Goal: Book appointment/travel/reservation

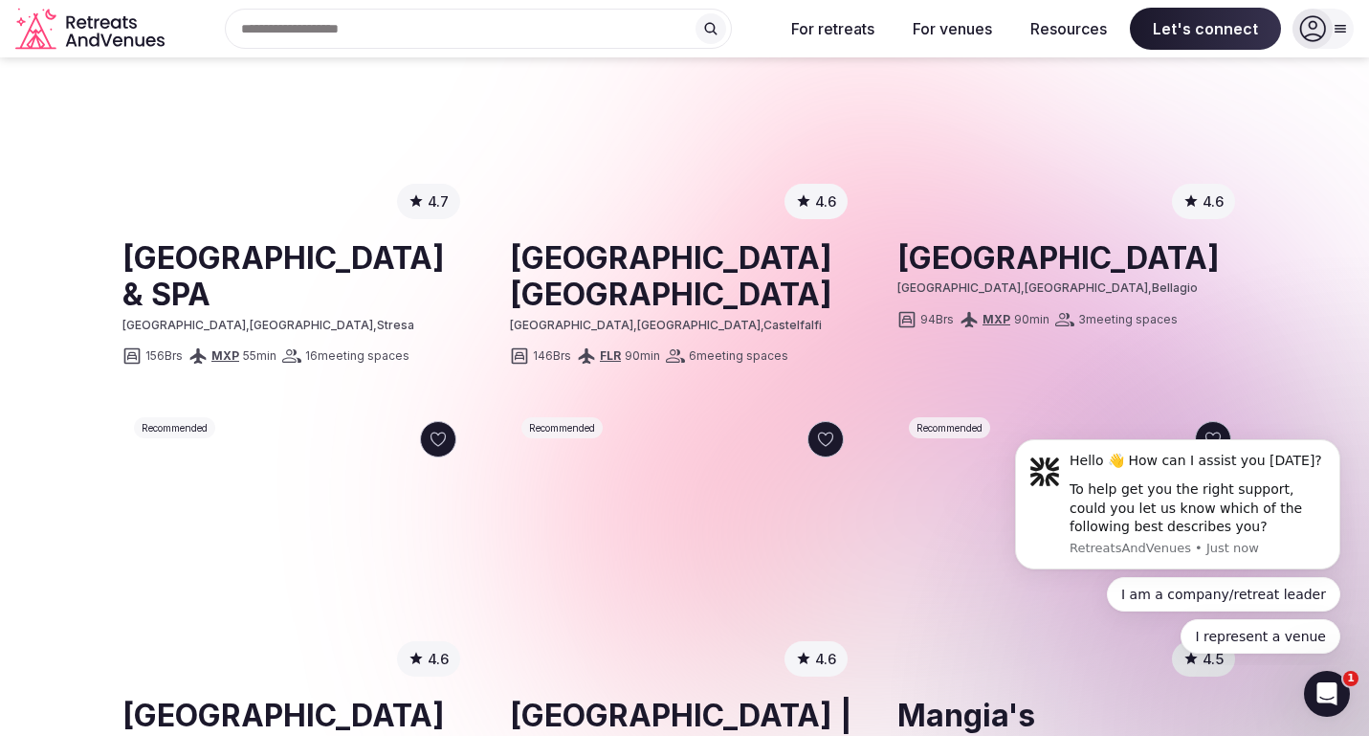
scroll to position [2081, 0]
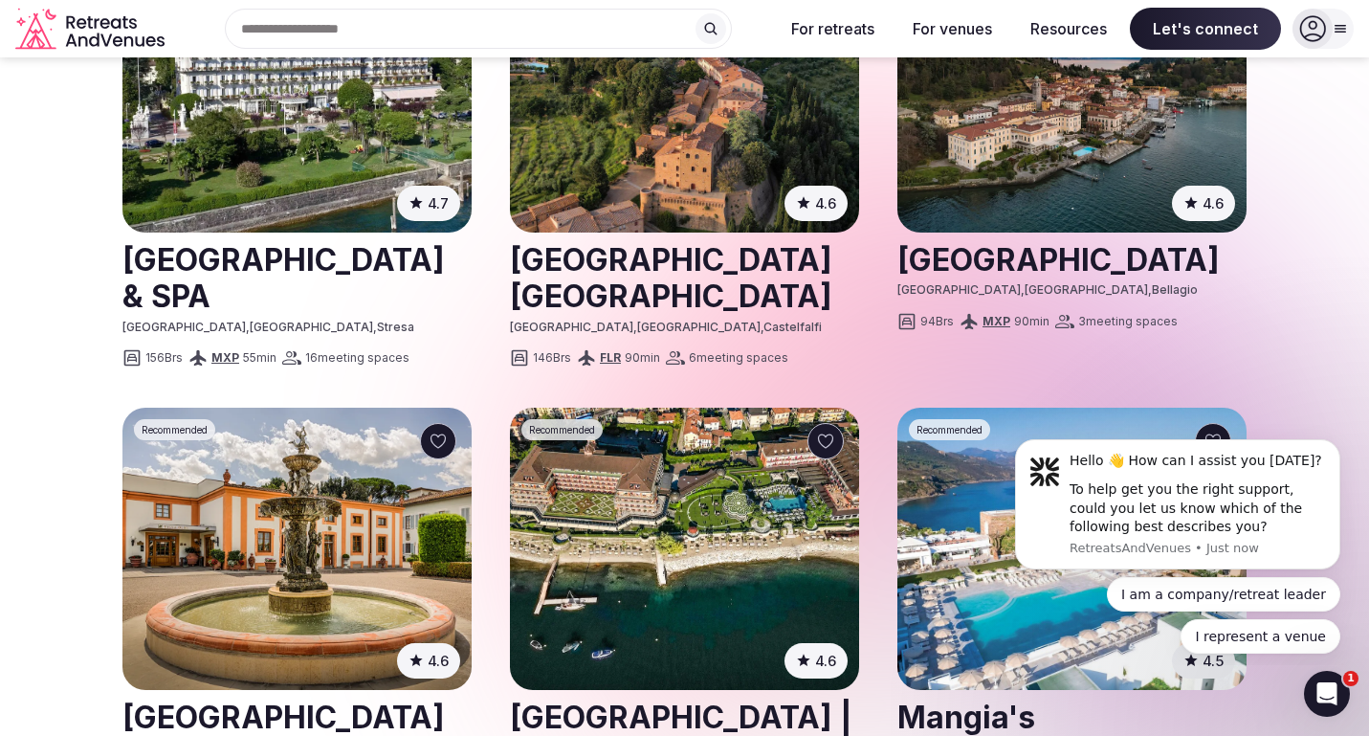
click at [595, 234] on link at bounding box center [684, 276] width 349 height 85
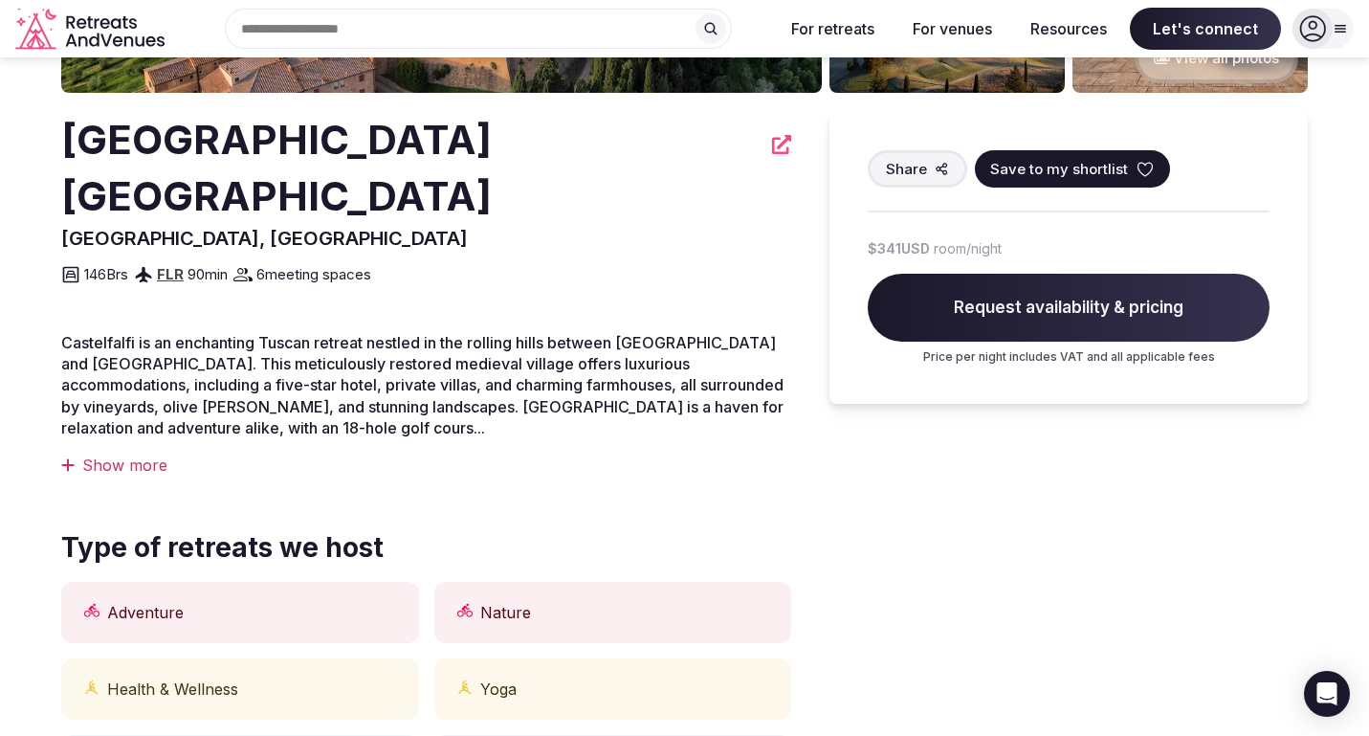
scroll to position [468, 0]
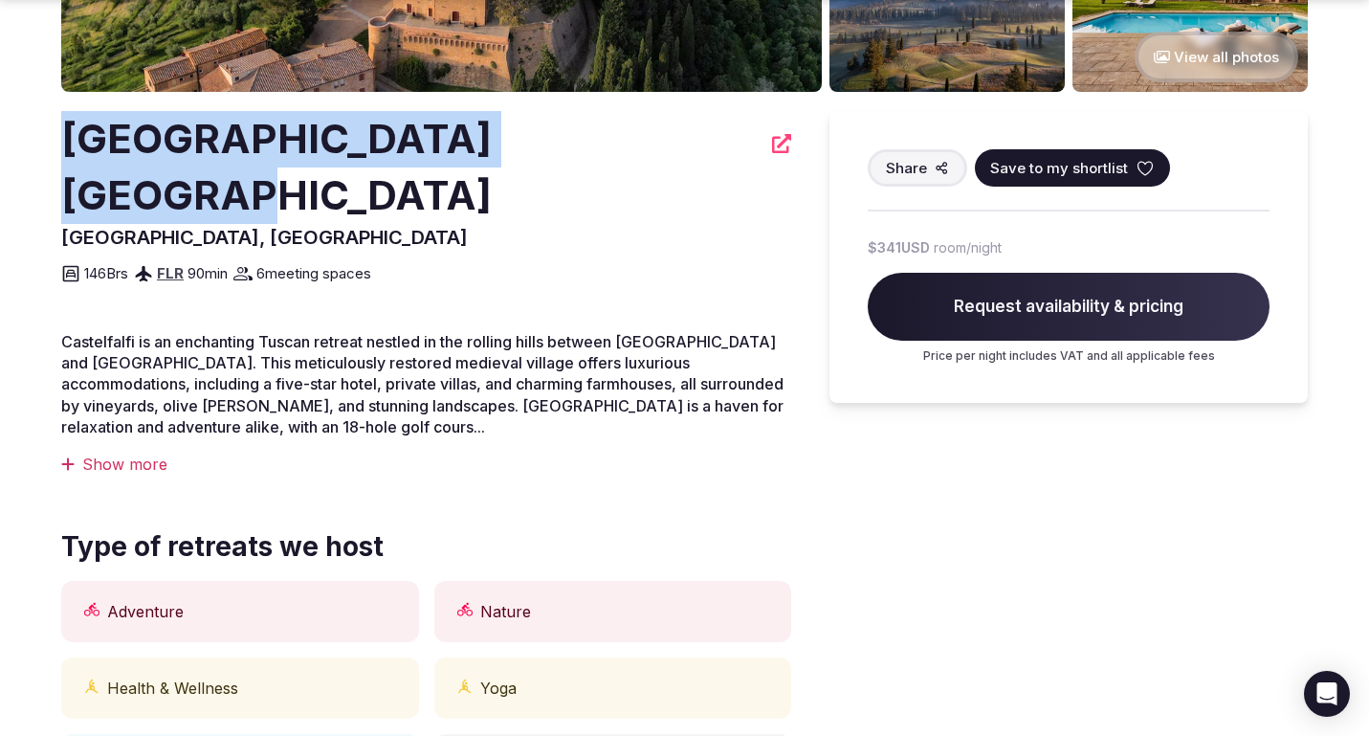
drag, startPoint x: 65, startPoint y: 139, endPoint x: 577, endPoint y: 151, distance: 511.9
click at [577, 151] on div "[GEOGRAPHIC_DATA] [GEOGRAPHIC_DATA]" at bounding box center [426, 167] width 730 height 113
copy h2 "[GEOGRAPHIC_DATA] [GEOGRAPHIC_DATA]"
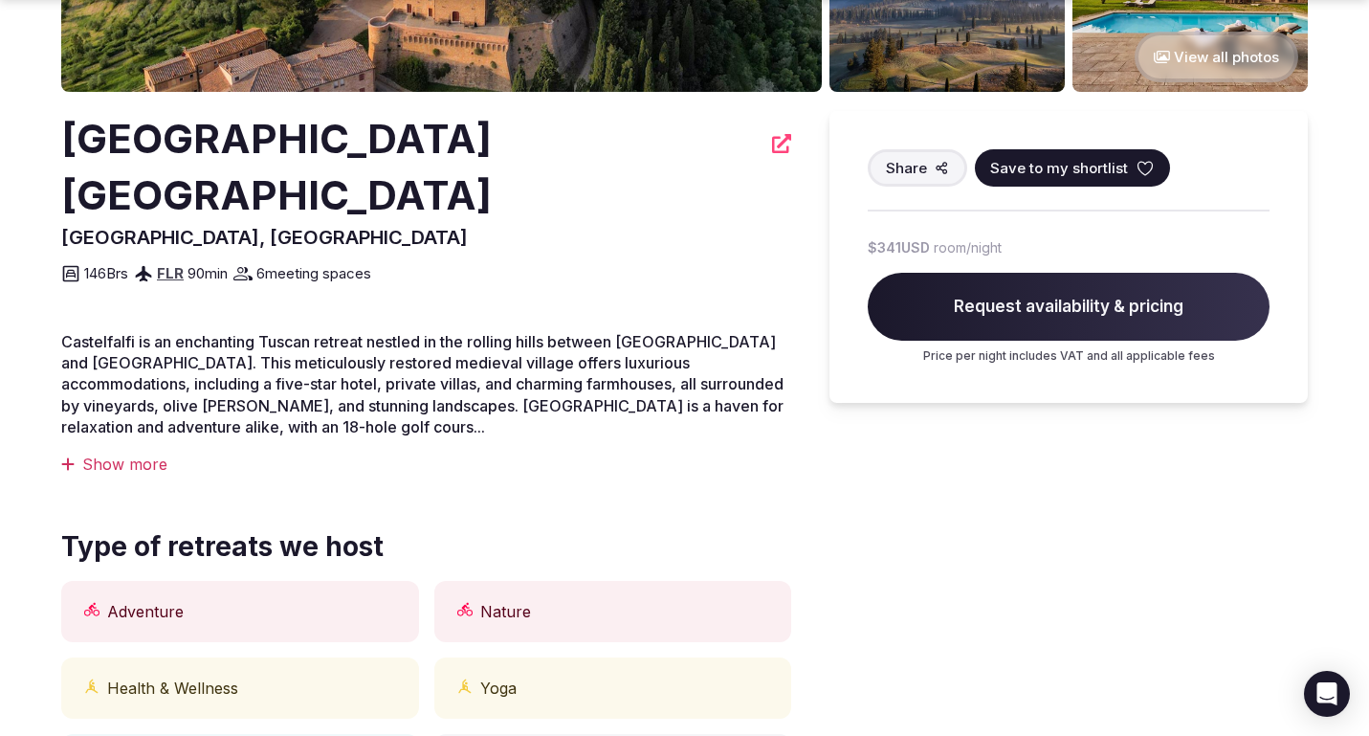
click at [1124, 303] on span "Request availability & pricing" at bounding box center [1069, 307] width 402 height 69
